Goal: Task Accomplishment & Management: Manage account settings

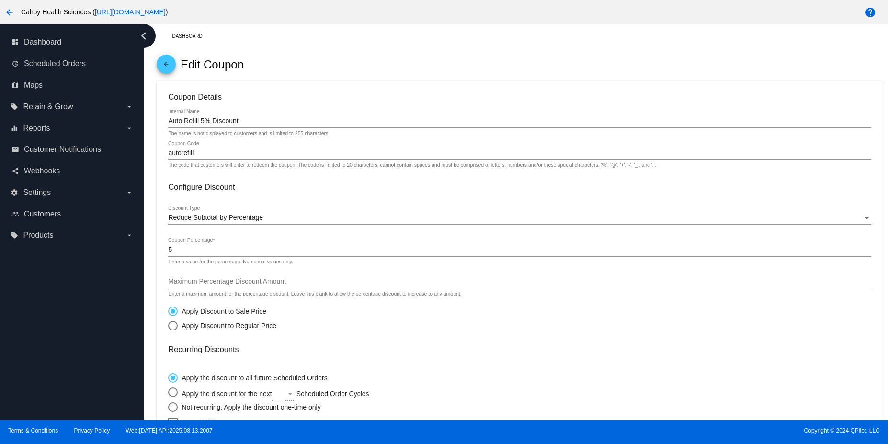
click at [10, 11] on mat-icon "arrow_back" at bounding box center [9, 12] width 11 height 11
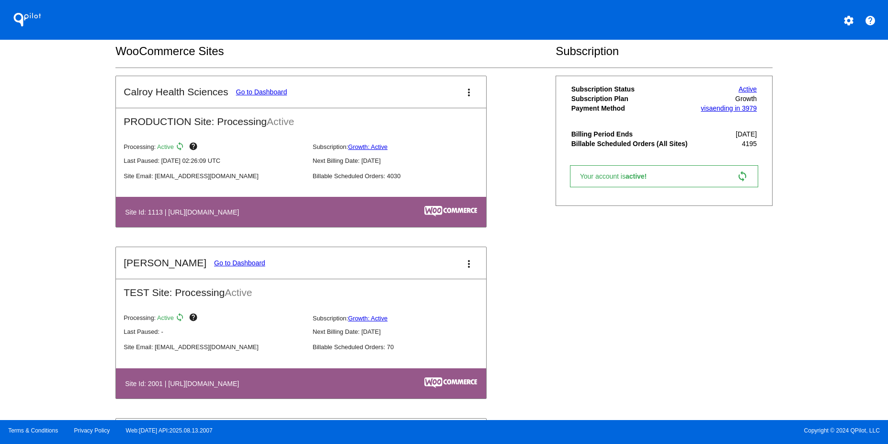
scroll to position [287, 0]
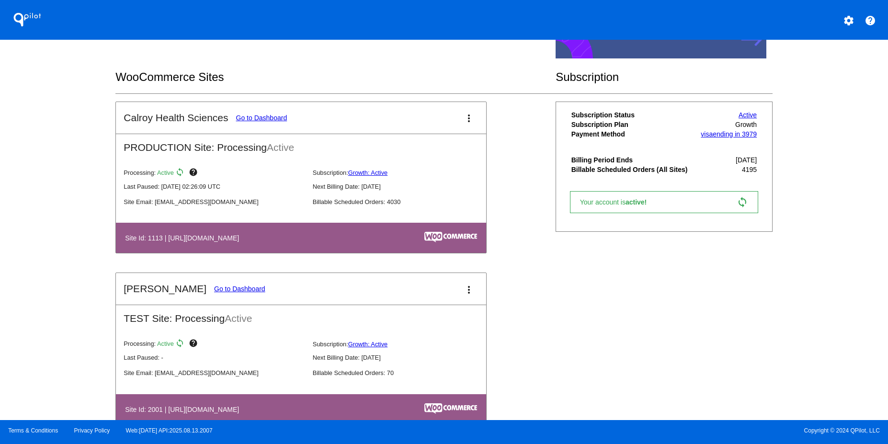
click at [250, 119] on link "Go to Dashboard" at bounding box center [261, 118] width 51 height 8
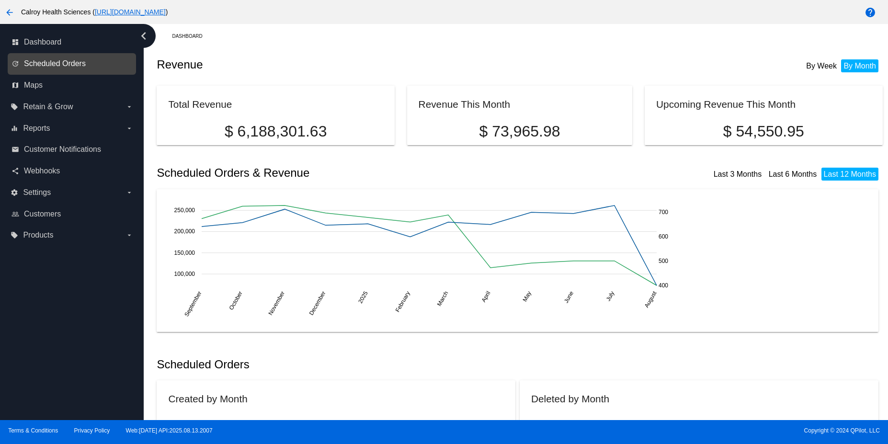
click at [60, 59] on span "Scheduled Orders" at bounding box center [55, 63] width 62 height 9
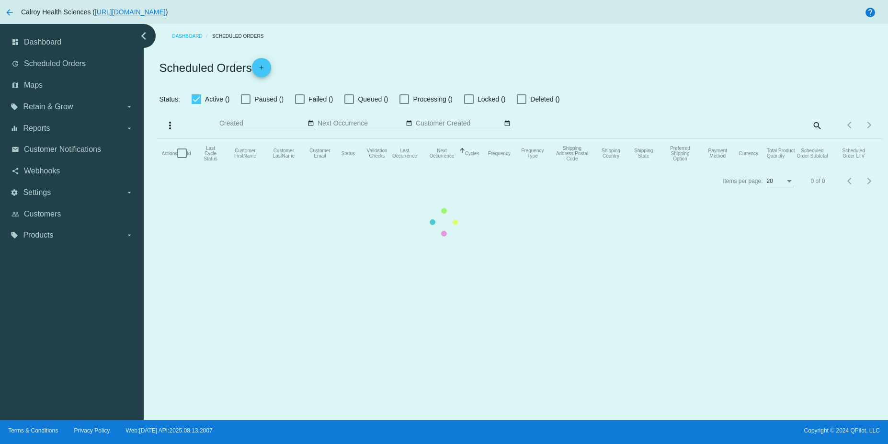
checkbox input "true"
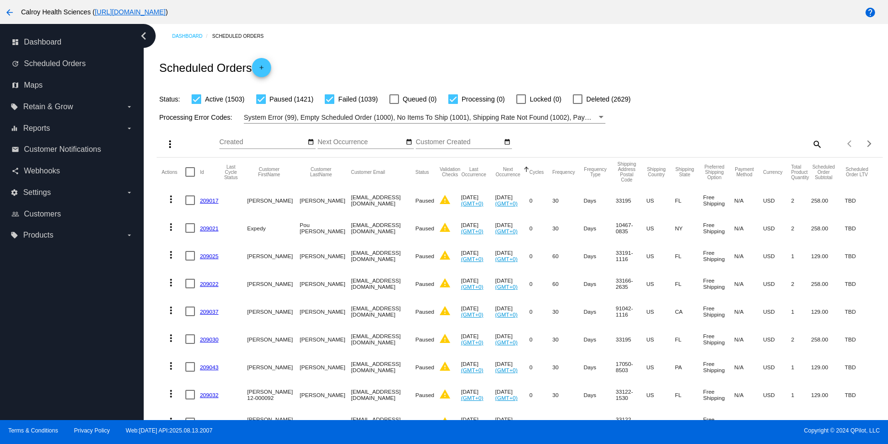
click at [205, 202] on link "209017" at bounding box center [209, 200] width 19 height 6
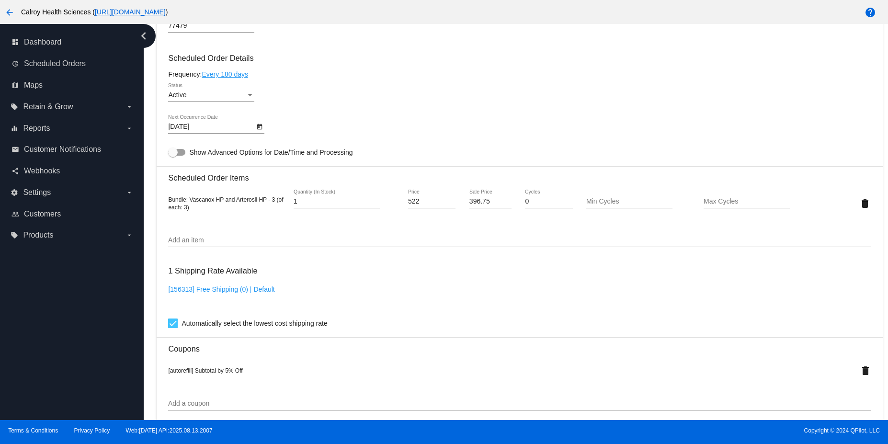
scroll to position [506, 0]
